Goal: Transaction & Acquisition: Purchase product/service

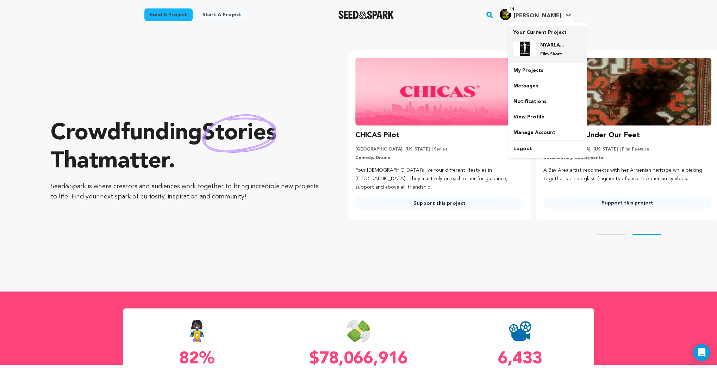
click at [551, 50] on div "NYARLATHOTEP Film Short" at bounding box center [553, 49] width 34 height 15
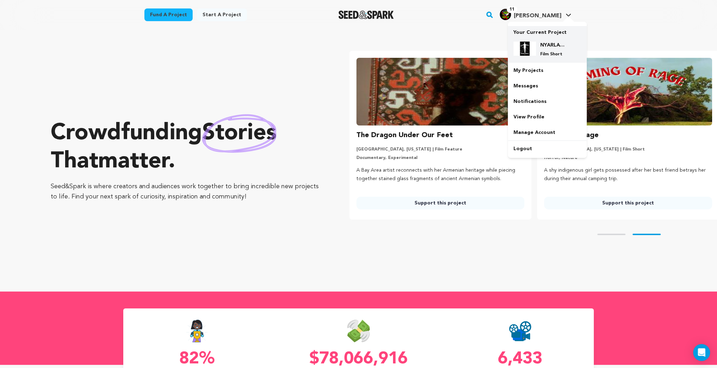
scroll to position [0, 193]
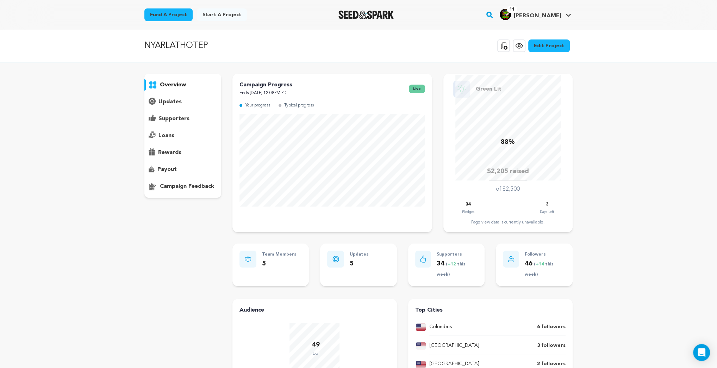
click at [523, 45] on icon at bounding box center [519, 46] width 8 height 8
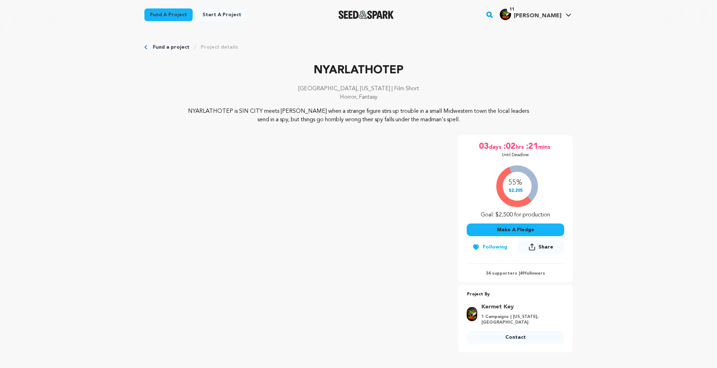
click at [517, 231] on button "Make A Pledge" at bounding box center [516, 229] width 98 height 13
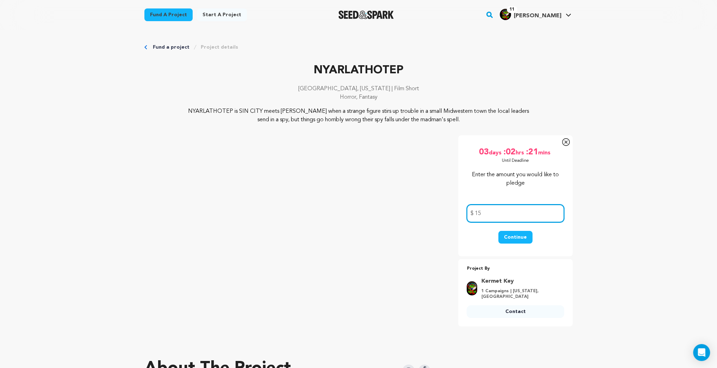
type input "15"
click at [517, 238] on button "Continue" at bounding box center [515, 237] width 34 height 13
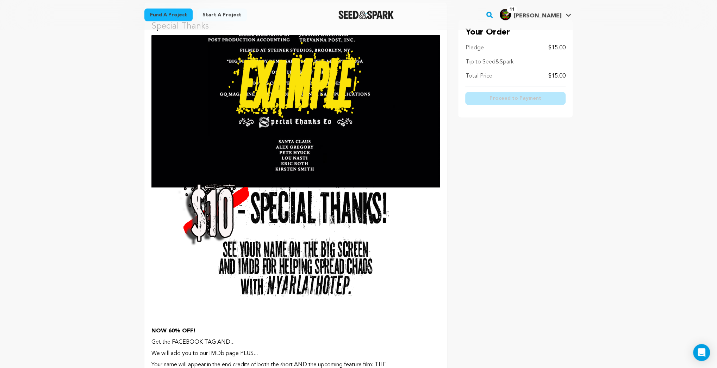
scroll to position [535, 0]
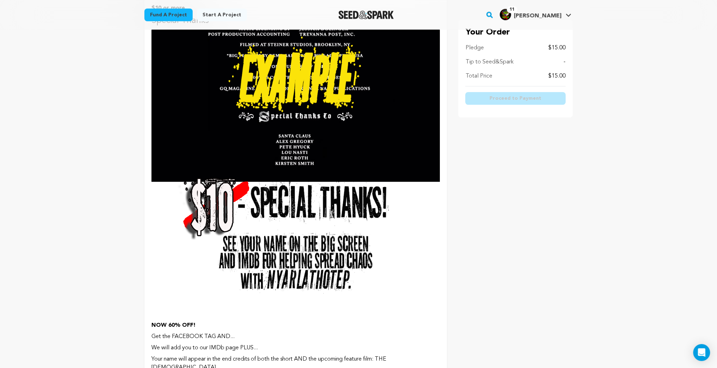
click at [331, 121] on img at bounding box center [295, 173] width 288 height 288
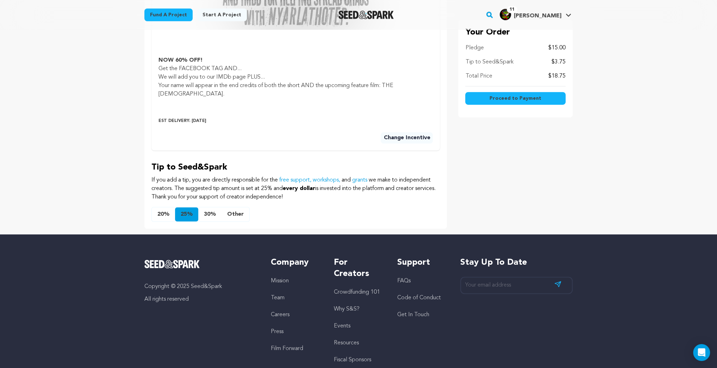
scroll to position [501, 0]
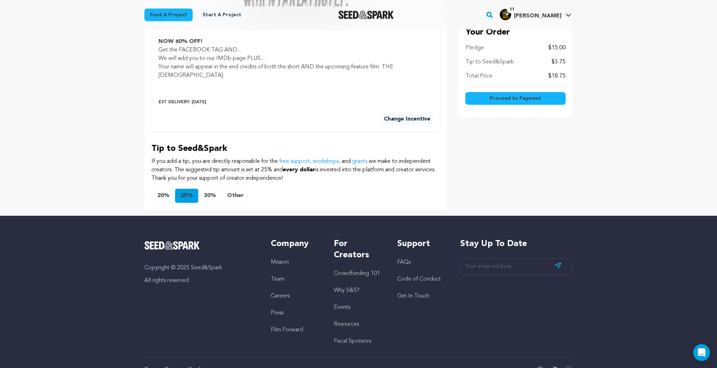
click at [233, 192] on button "Other" at bounding box center [235, 195] width 28 height 14
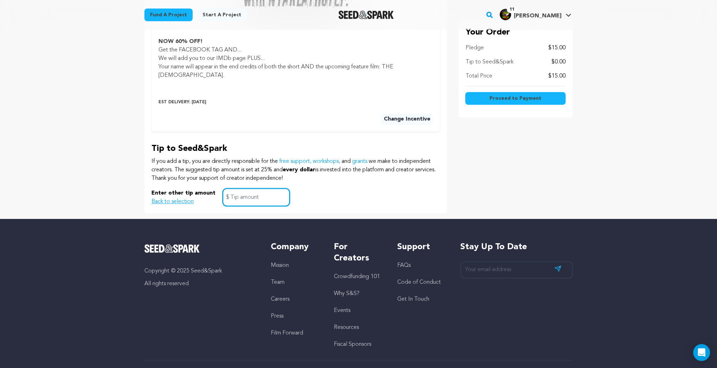
click at [230, 199] on input "text" at bounding box center [256, 197] width 67 height 18
type input "0"
click at [512, 102] on button "Proceed to Payment" at bounding box center [515, 98] width 100 height 13
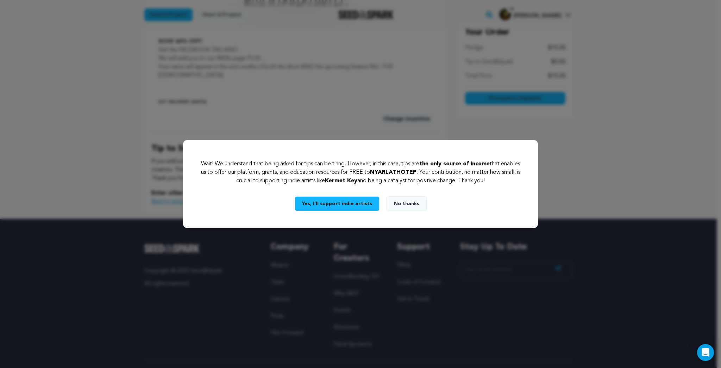
click at [410, 201] on button "No thanks" at bounding box center [407, 203] width 40 height 15
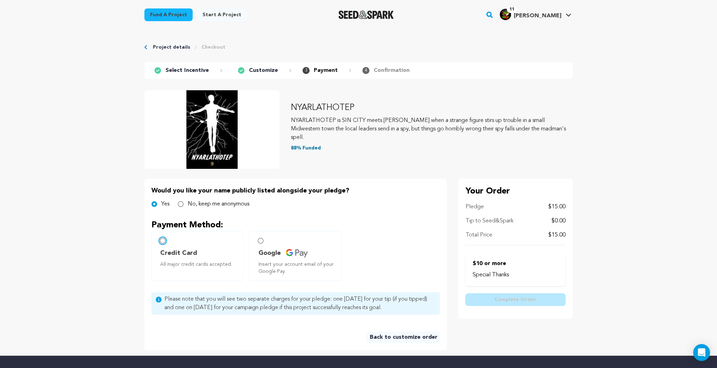
click at [163, 239] on input "Credit Card All major credit cards accepted." at bounding box center [163, 241] width 6 height 6
radio input "false"
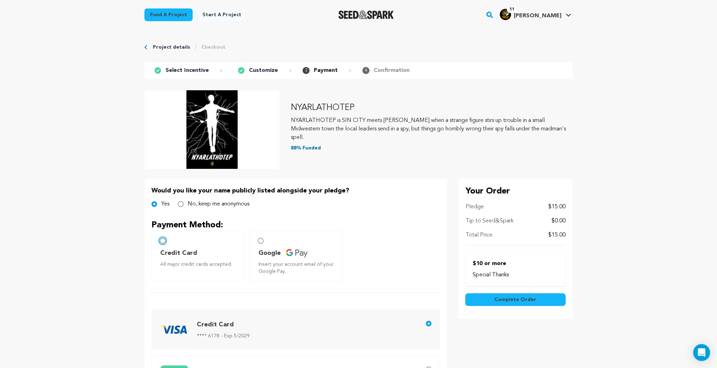
click at [162, 240] on input "Credit Card All major credit cards accepted." at bounding box center [163, 241] width 6 height 6
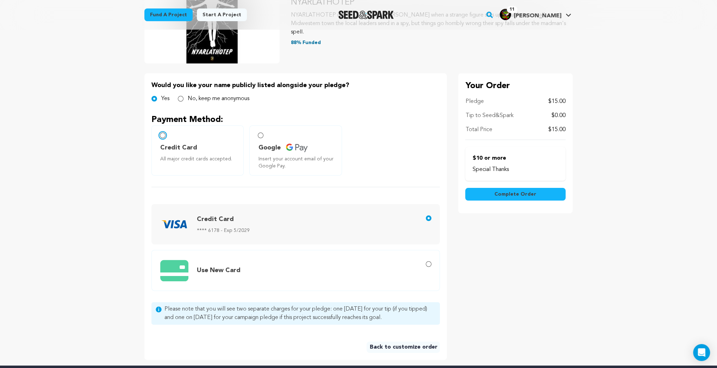
scroll to position [113, 0]
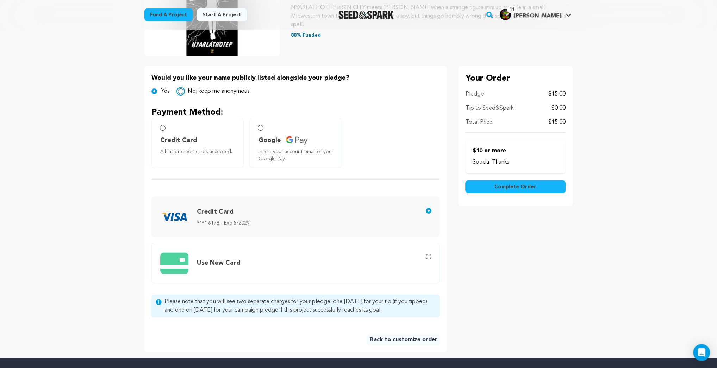
click at [180, 90] on input "No, keep me anonymous" at bounding box center [181, 91] width 6 height 6
radio input "true"
click at [520, 186] on span "Complete Order" at bounding box center [515, 186] width 42 height 7
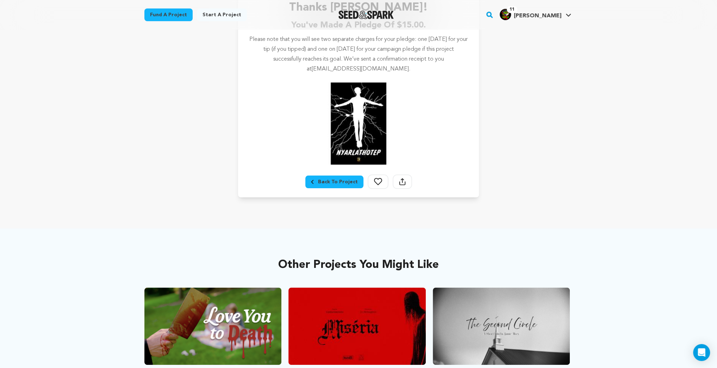
scroll to position [141, 0]
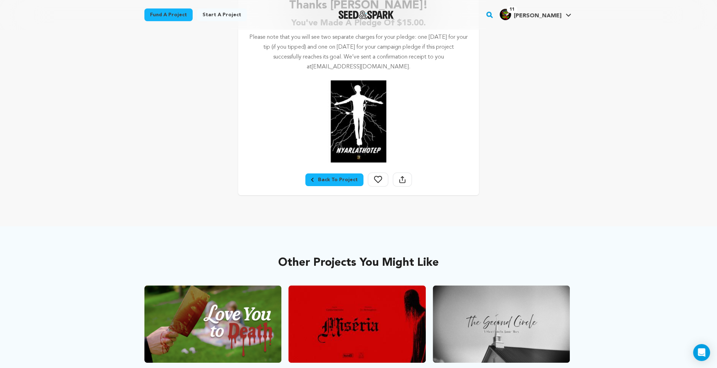
click at [329, 181] on div "Back To Project" at bounding box center [334, 179] width 47 height 7
